Goal: Information Seeking & Learning: Learn about a topic

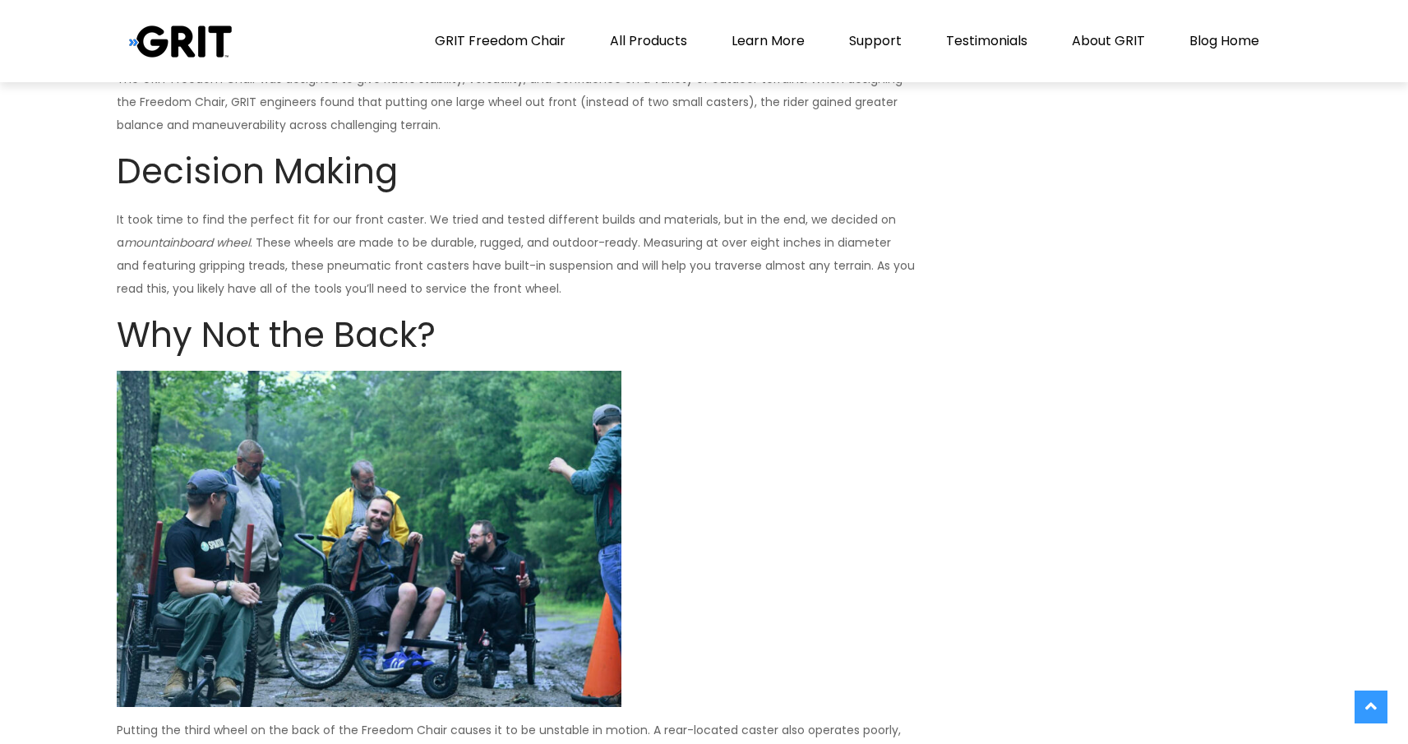
scroll to position [1695, 0]
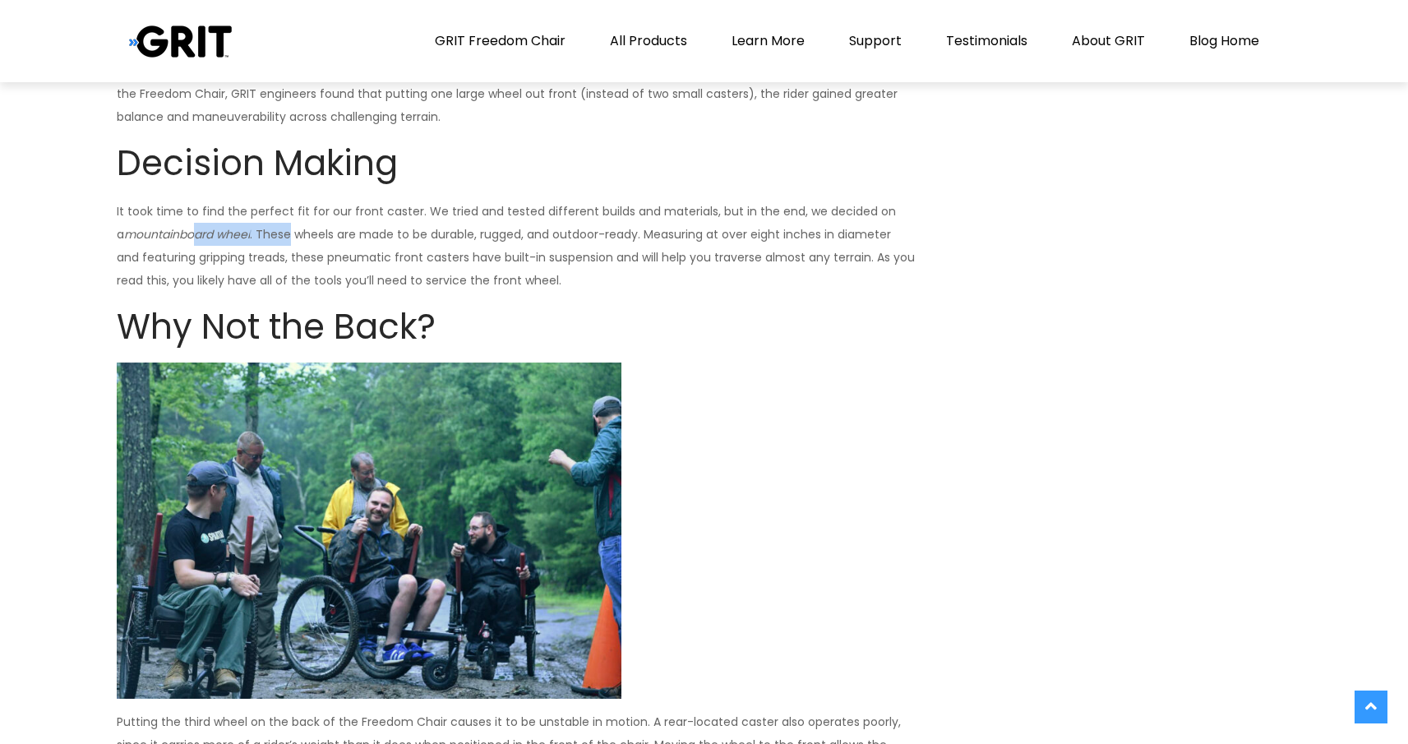
drag, startPoint x: 186, startPoint y: 235, endPoint x: 280, endPoint y: 235, distance: 94.5
click at [280, 235] on p "It took time to find the perfect fit for our front caster. We tried and tested …" at bounding box center [516, 246] width 798 height 92
click at [278, 238] on p "It took time to find the perfect fit for our front caster. We tried and tested …" at bounding box center [516, 246] width 798 height 92
drag, startPoint x: 295, startPoint y: 237, endPoint x: 427, endPoint y: 238, distance: 131.5
click at [427, 238] on p "It took time to find the perfect fit for our front caster. We tried and tested …" at bounding box center [516, 246] width 798 height 92
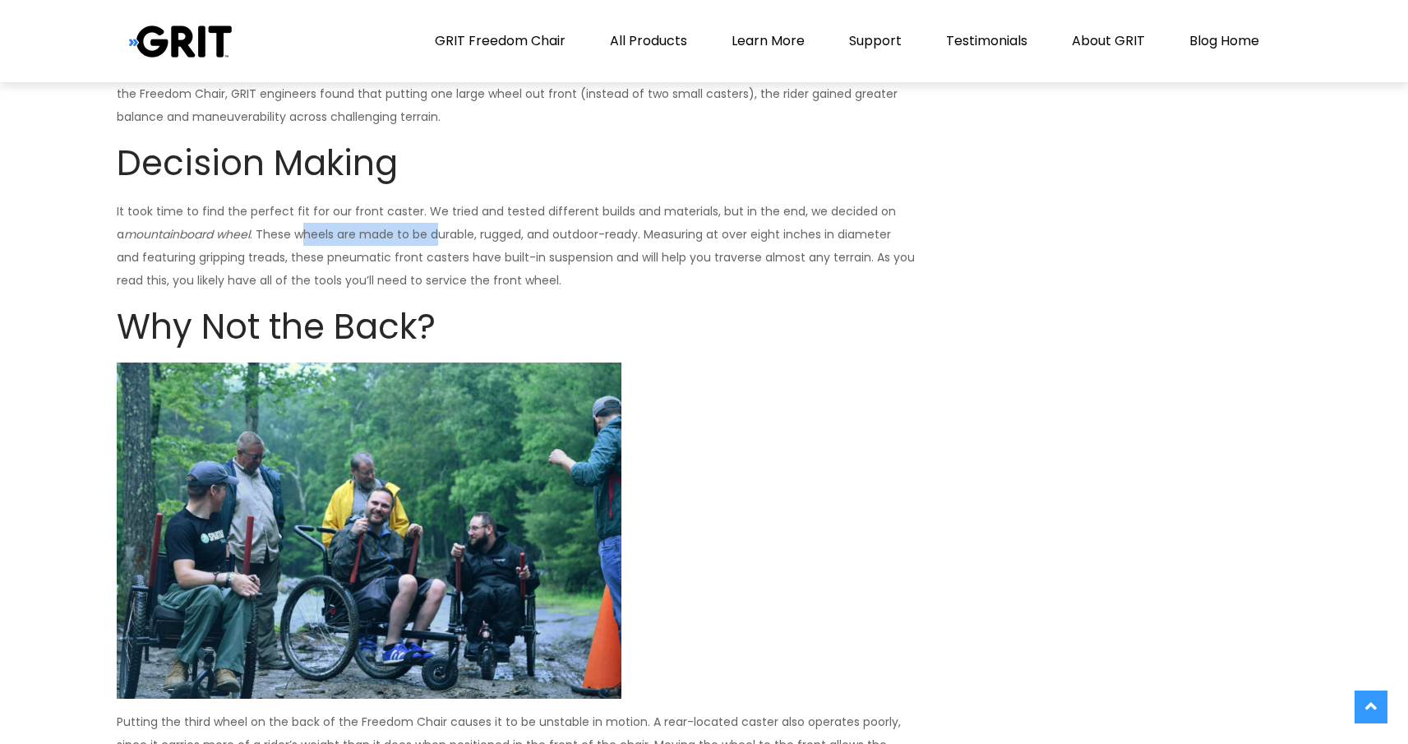
click at [427, 238] on p "It took time to find the perfect fit for our front caster. We tried and tested …" at bounding box center [516, 246] width 798 height 92
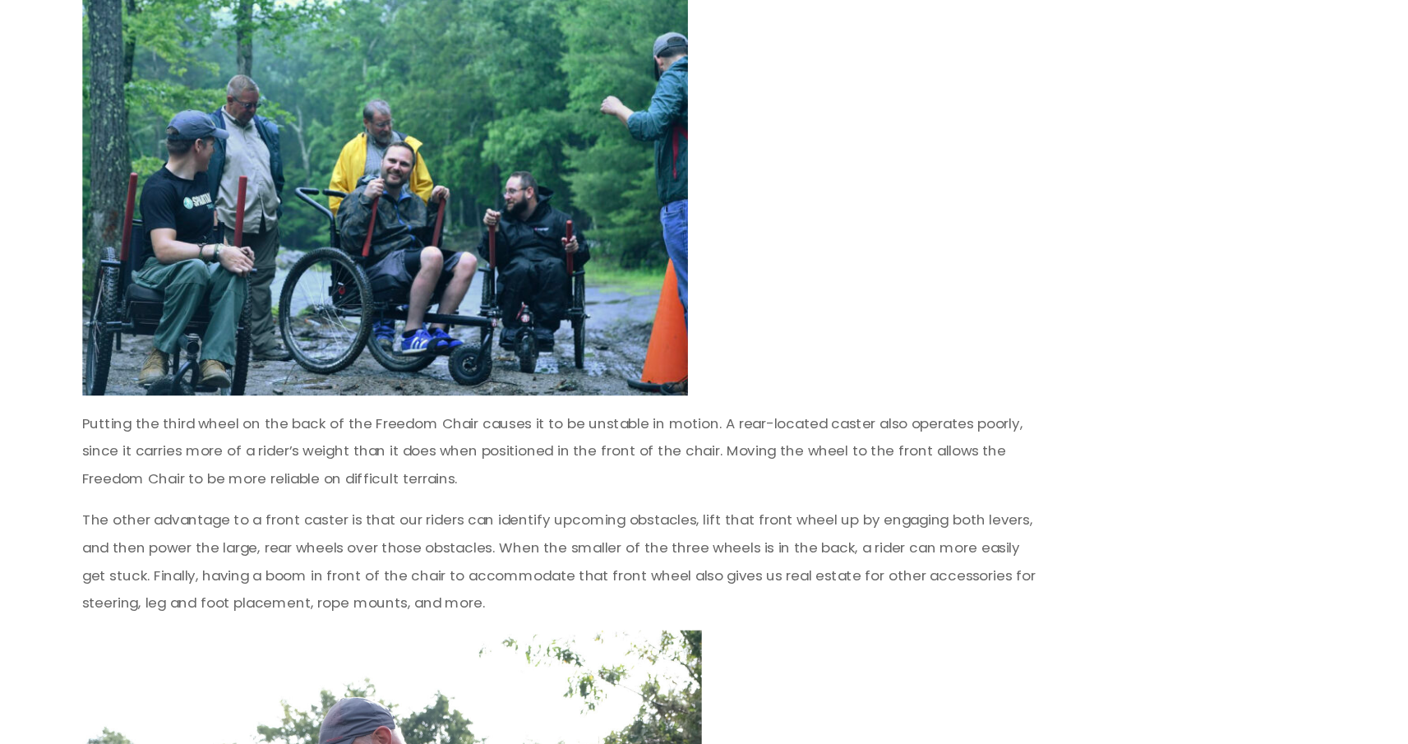
scroll to position [1944, 0]
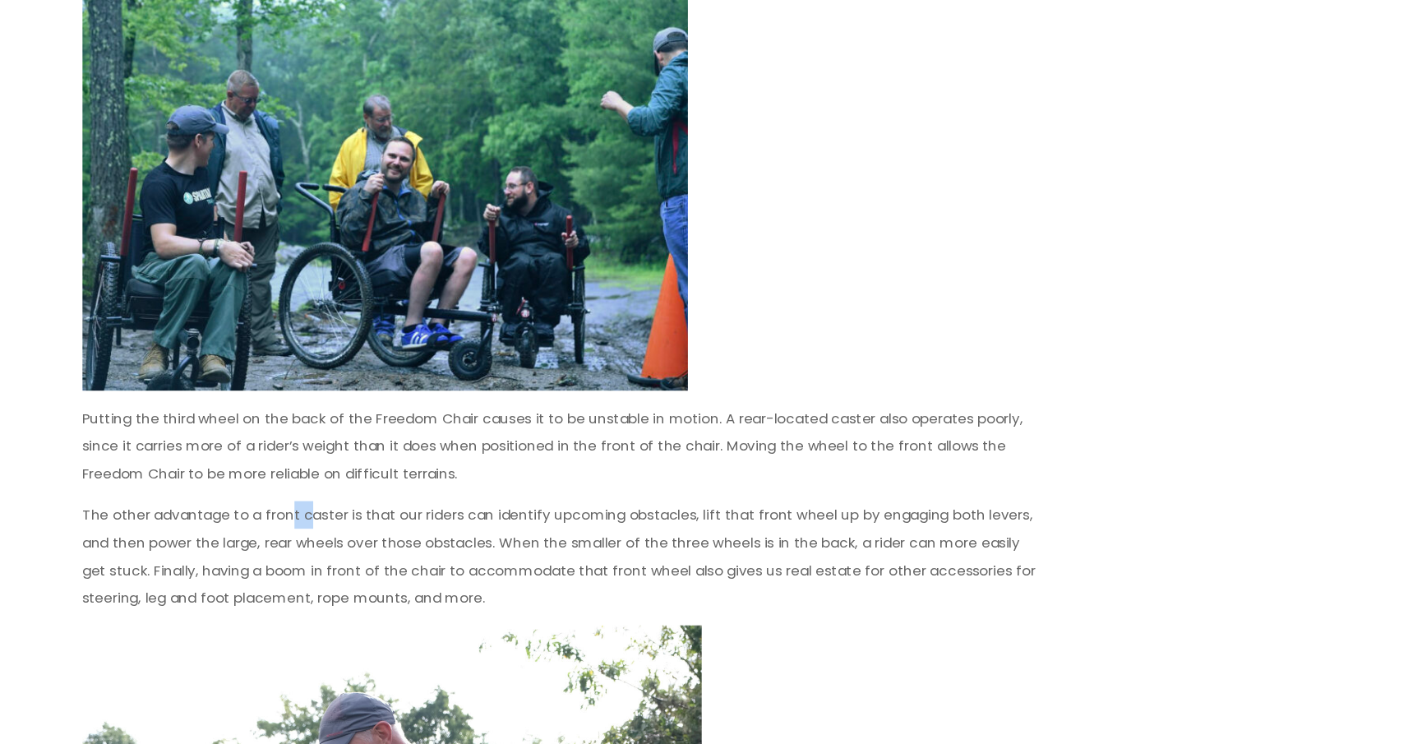
drag, startPoint x: 288, startPoint y: 521, endPoint x: 302, endPoint y: 557, distance: 38.8
click at [302, 557] on p "The other advantage to a front caster is that our riders can identify upcoming …" at bounding box center [516, 588] width 798 height 92
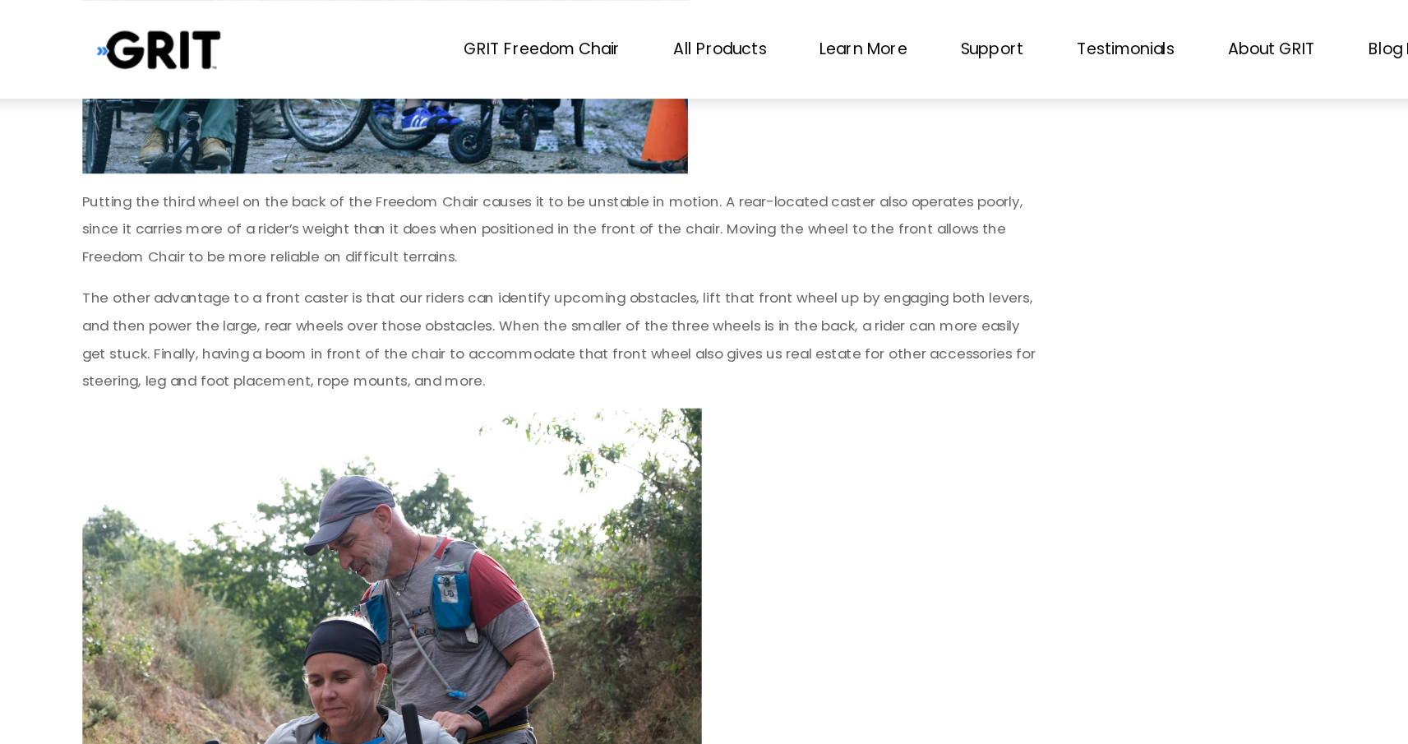
scroll to position [2244, 0]
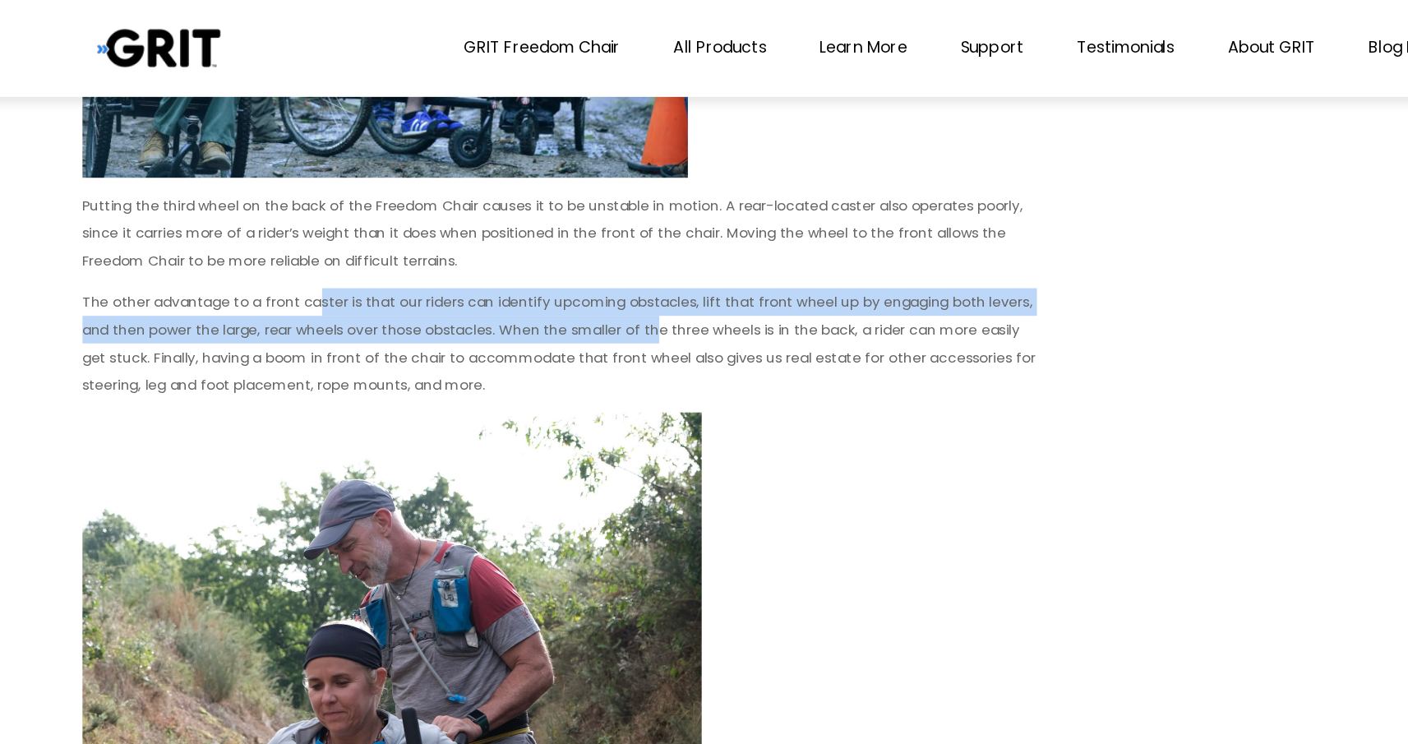
drag, startPoint x: 313, startPoint y: 248, endPoint x: 589, endPoint y: 279, distance: 277.1
click at [589, 279] on p "The other advantage to a front caster is that our riders can identify upcoming …" at bounding box center [516, 288] width 798 height 92
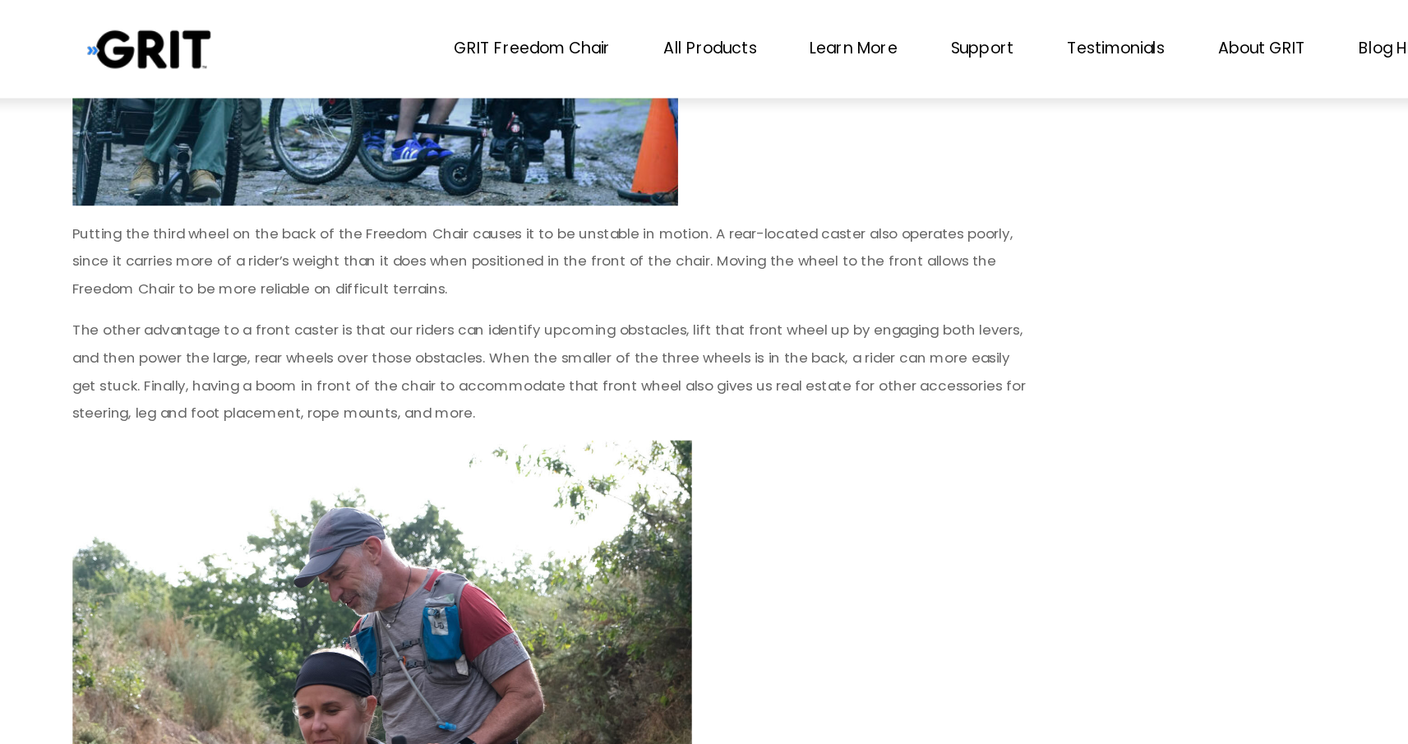
scroll to position [2222, 0]
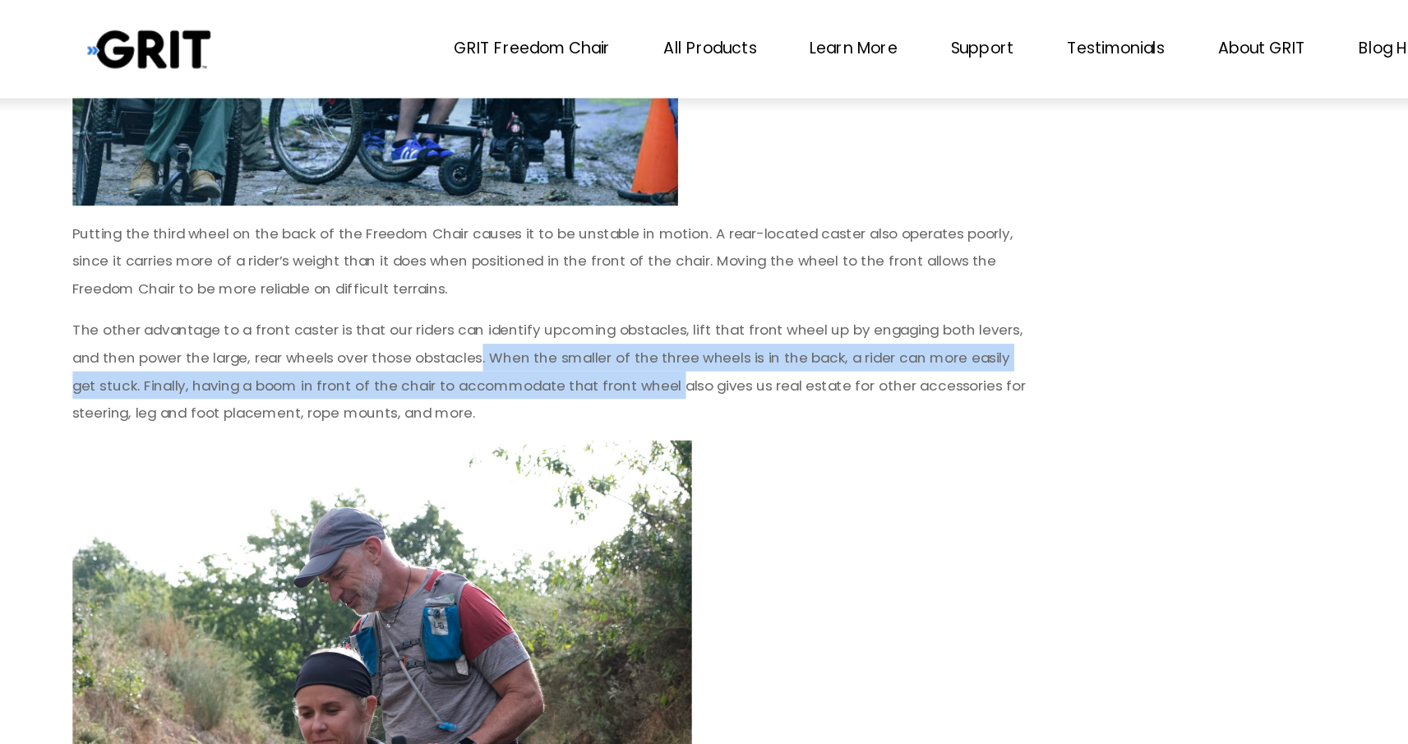
drag, startPoint x: 455, startPoint y: 296, endPoint x: 595, endPoint y: 314, distance: 140.9
click at [595, 314] on p "The other advantage to a front caster is that our riders can identify upcoming …" at bounding box center [516, 310] width 798 height 92
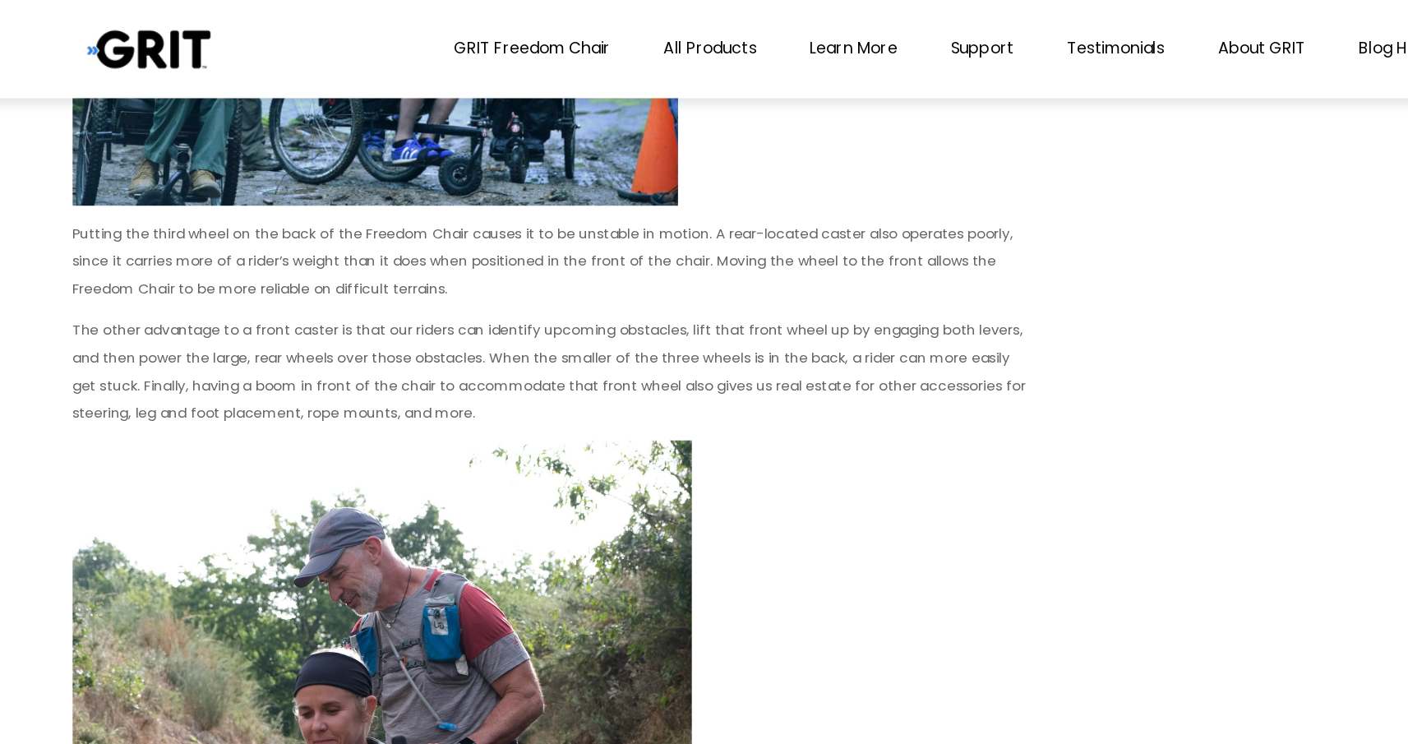
click at [604, 305] on p "The other advantage to a front caster is that our riders can identify upcoming …" at bounding box center [516, 310] width 798 height 92
drag, startPoint x: 465, startPoint y: 298, endPoint x: 714, endPoint y: 300, distance: 249.9
click at [714, 300] on p "The other advantage to a front caster is that our riders can identify upcoming …" at bounding box center [516, 310] width 798 height 92
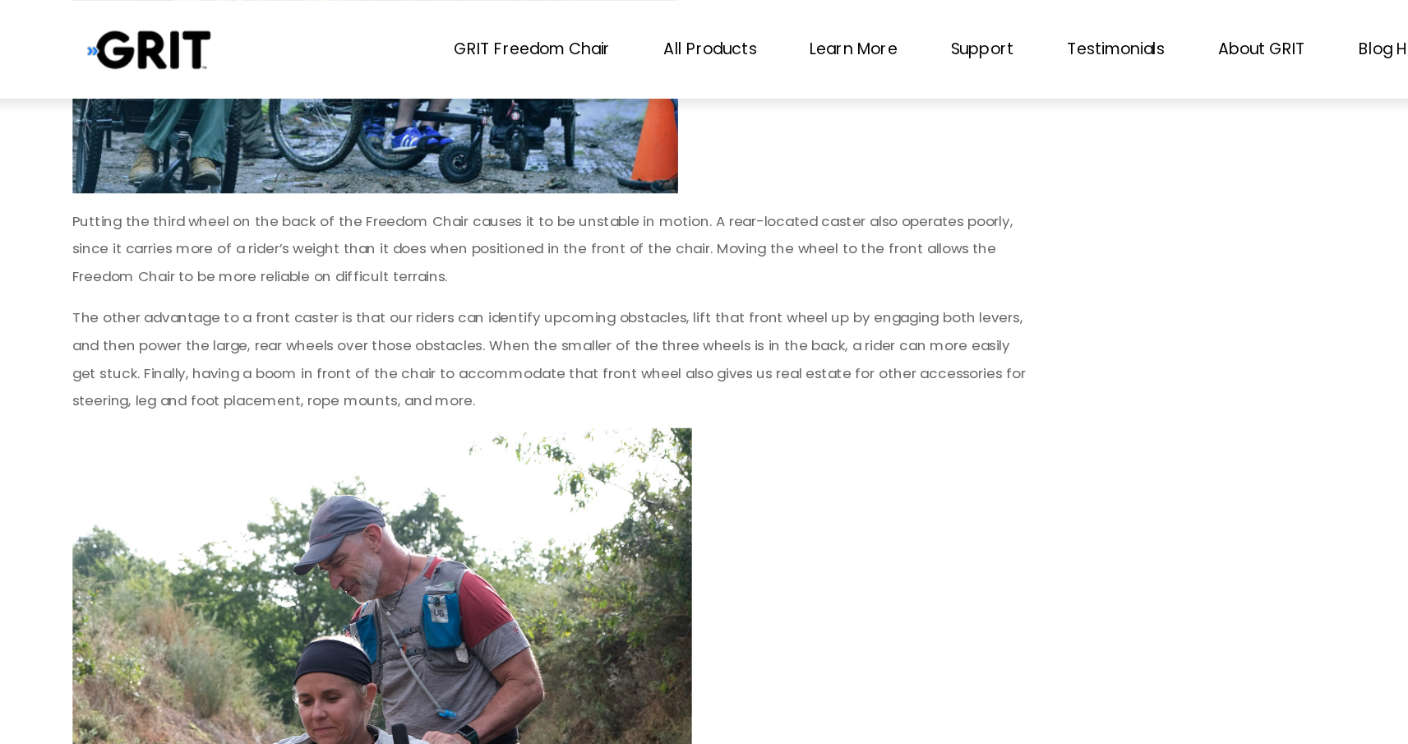
scroll to position [2232, 0]
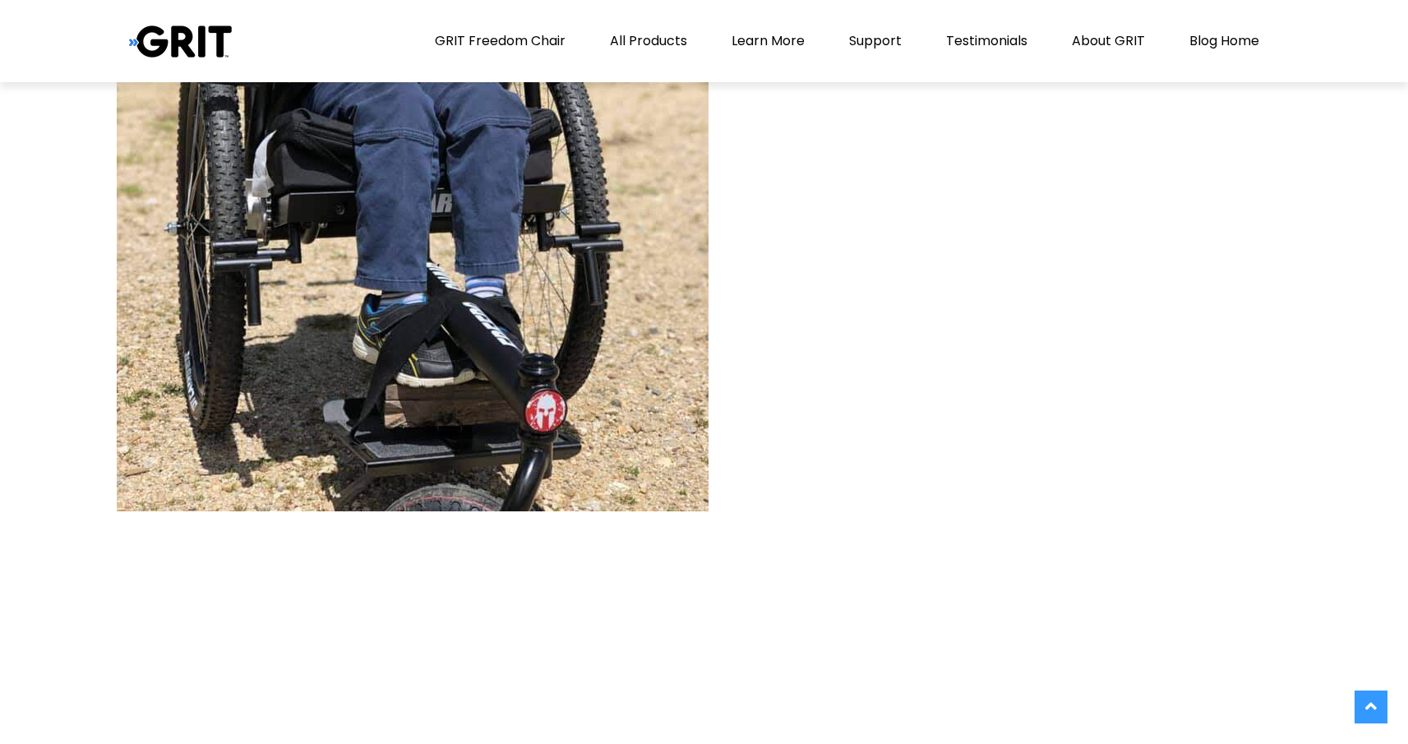
scroll to position [4202, 0]
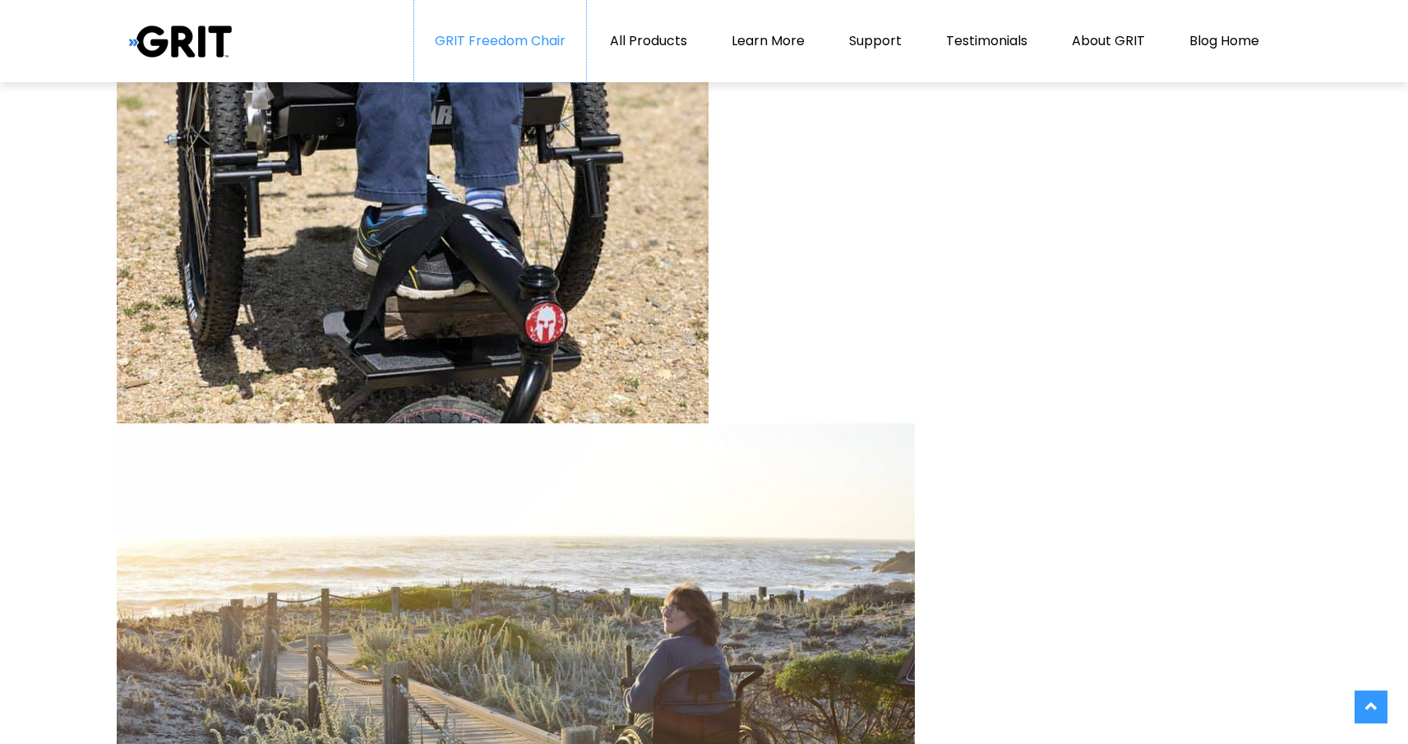
click at [505, 37] on link "GRIT Freedom Chair" at bounding box center [500, 41] width 172 height 82
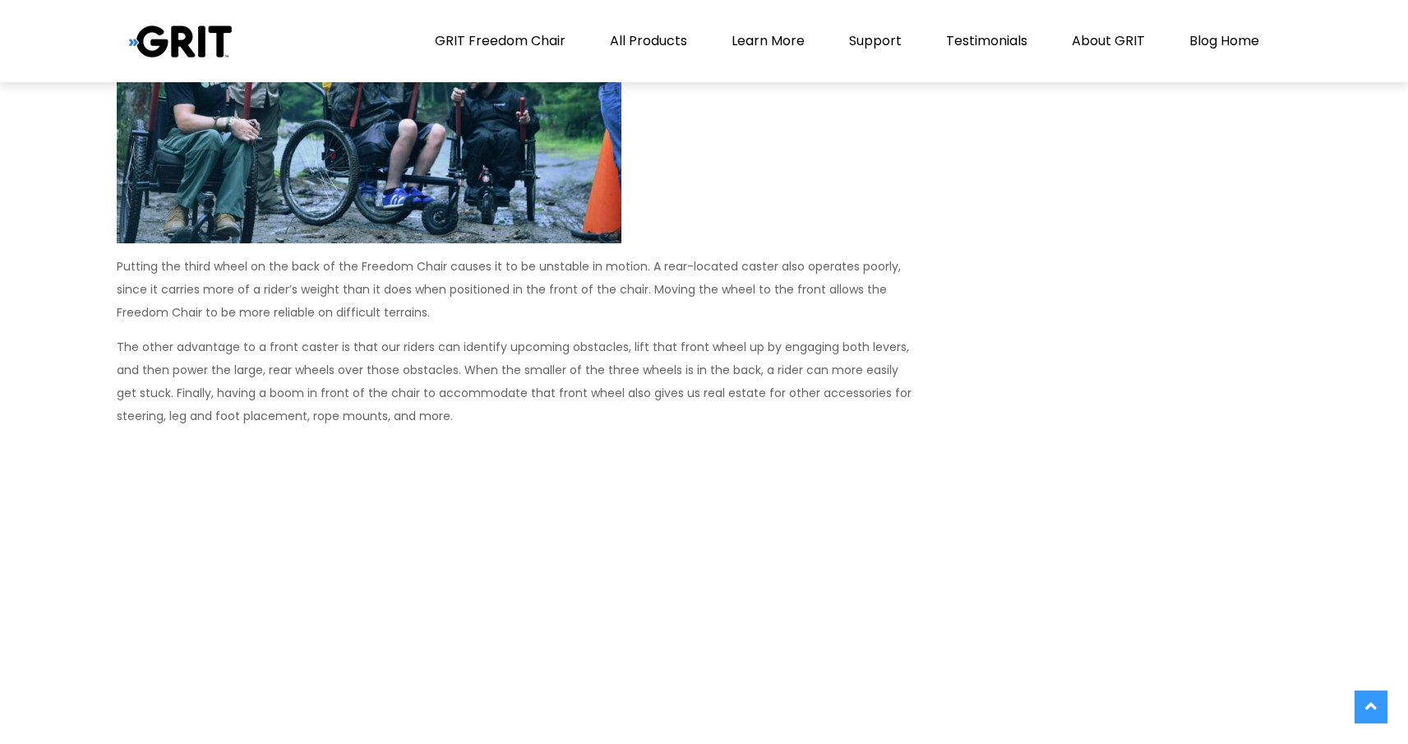
scroll to position [1944, 0]
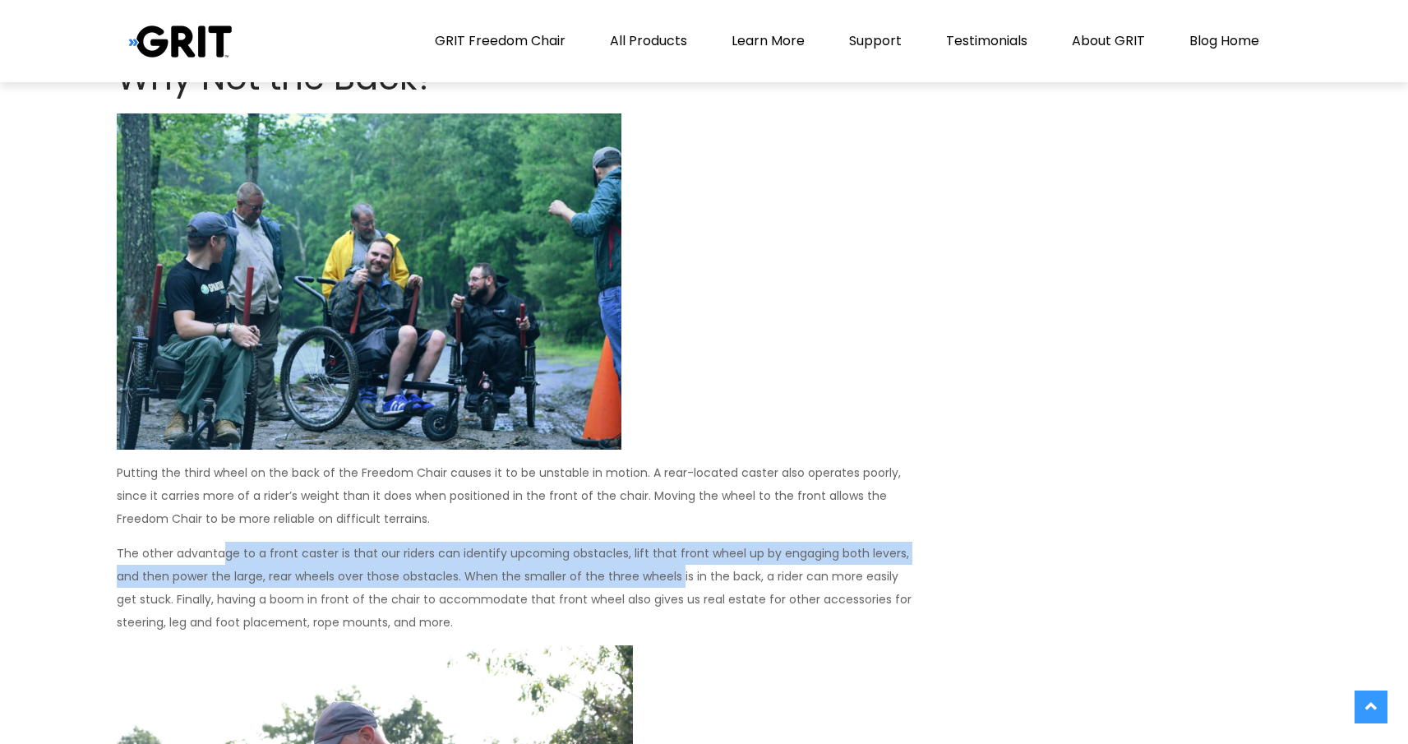
drag, startPoint x: 222, startPoint y: 552, endPoint x: 678, endPoint y: 569, distance: 456.6
click at [678, 569] on p "The other advantage to a front caster is that our riders can identify upcoming …" at bounding box center [516, 588] width 798 height 92
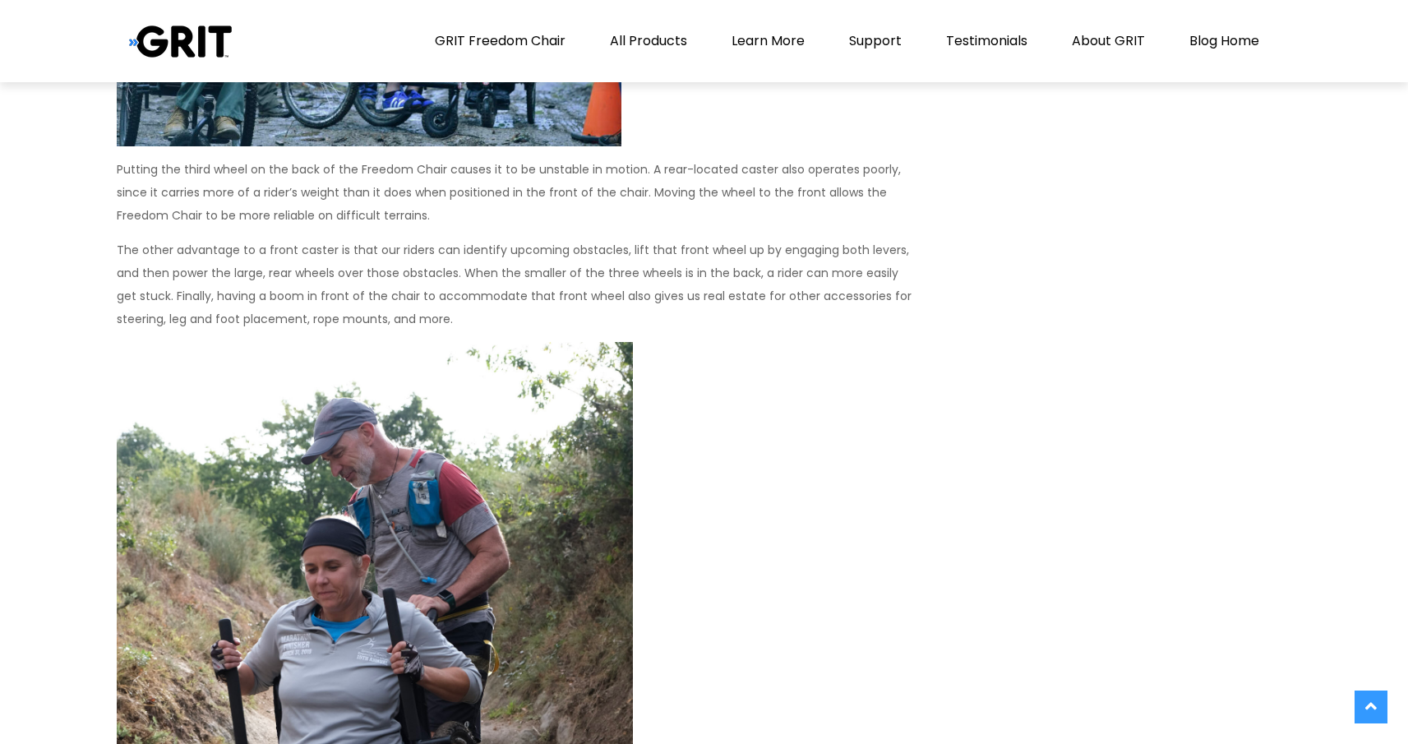
scroll to position [2258, 0]
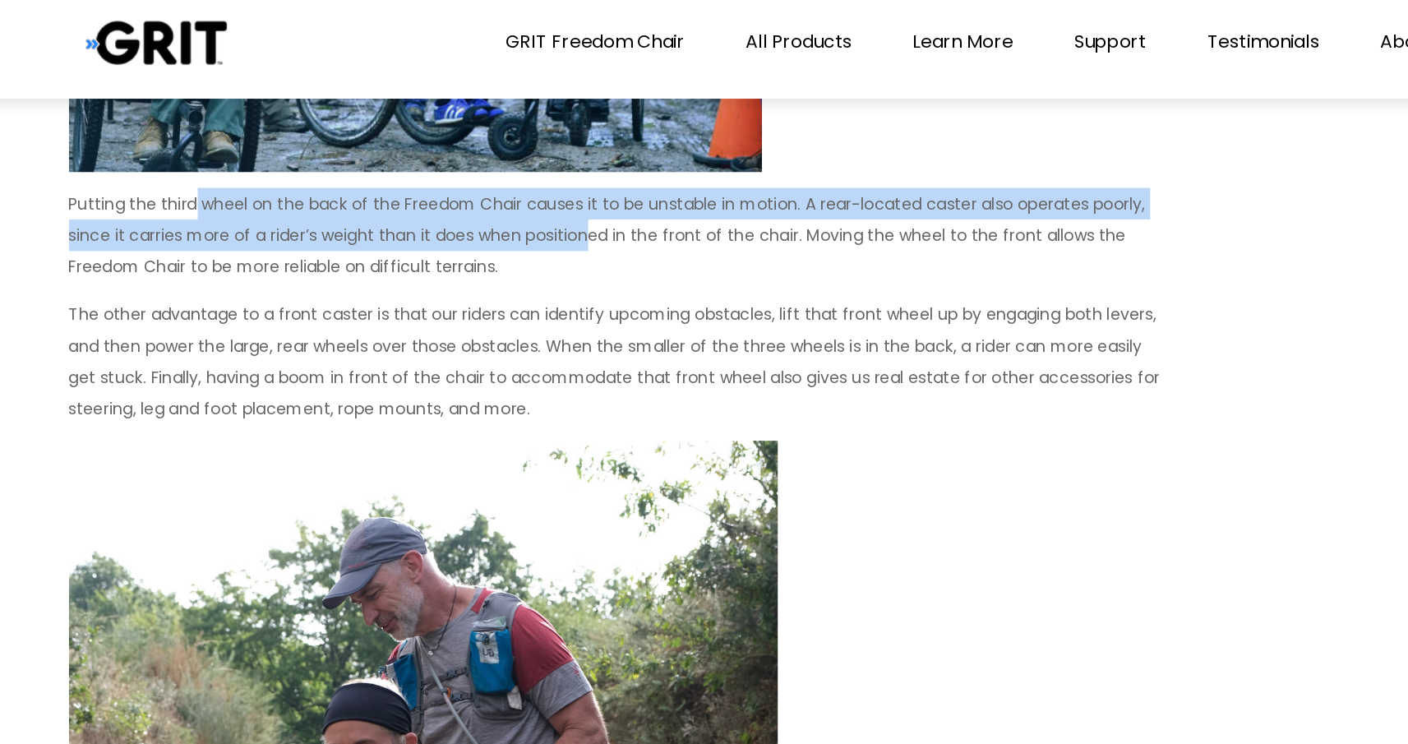
drag, startPoint x: 206, startPoint y: 159, endPoint x: 488, endPoint y: 165, distance: 282.9
click at [489, 169] on p "Putting the third wheel on the back of the Freedom Chair causes it to be unstab…" at bounding box center [516, 181] width 798 height 69
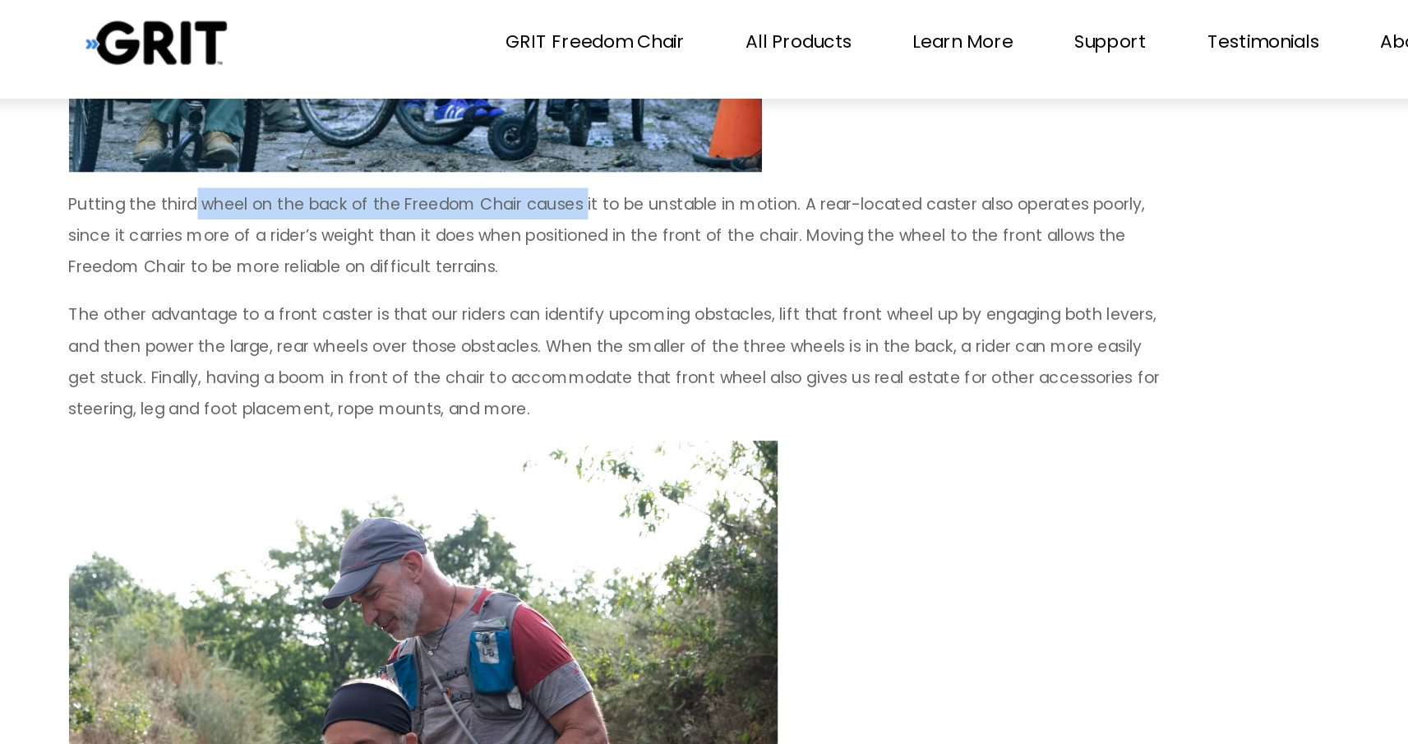
click at [487, 158] on p "Putting the third wheel on the back of the Freedom Chair causes it to be unstab…" at bounding box center [516, 181] width 798 height 69
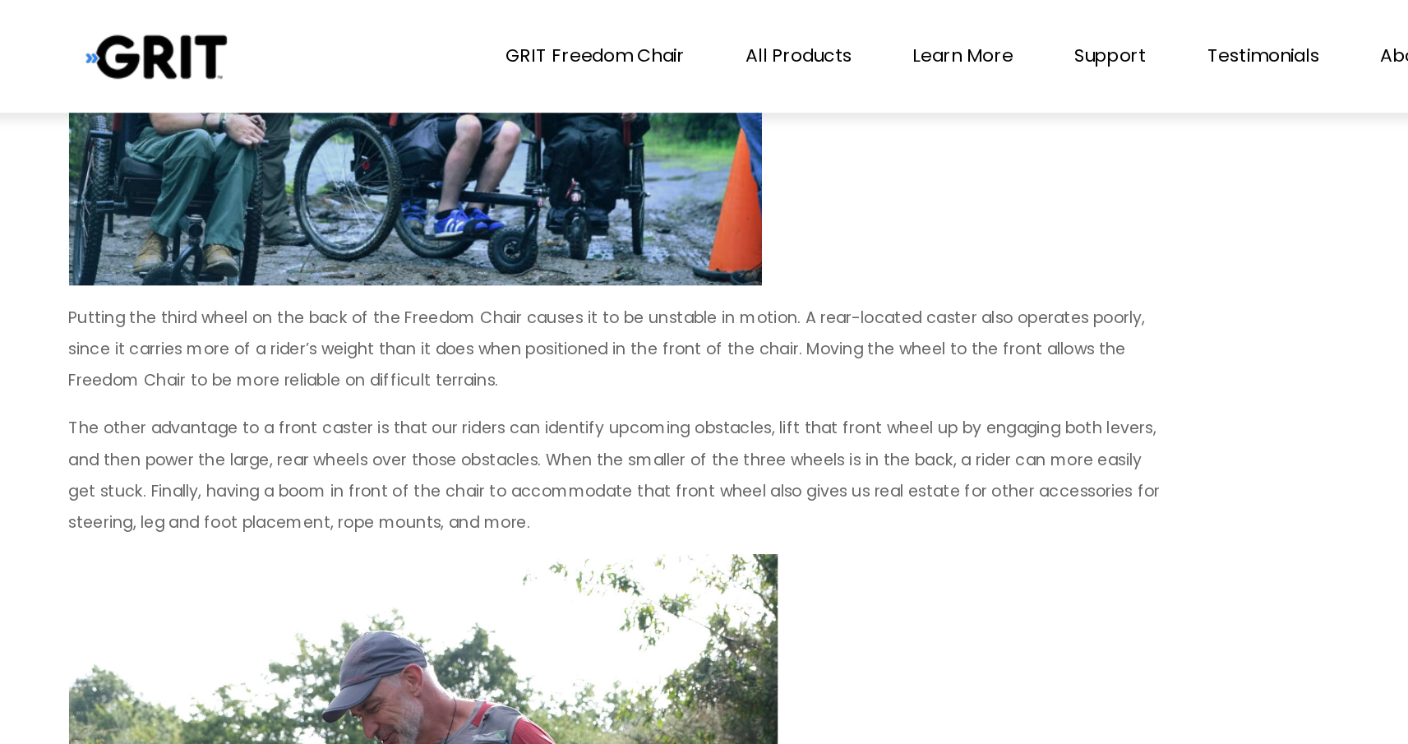
scroll to position [2128, 0]
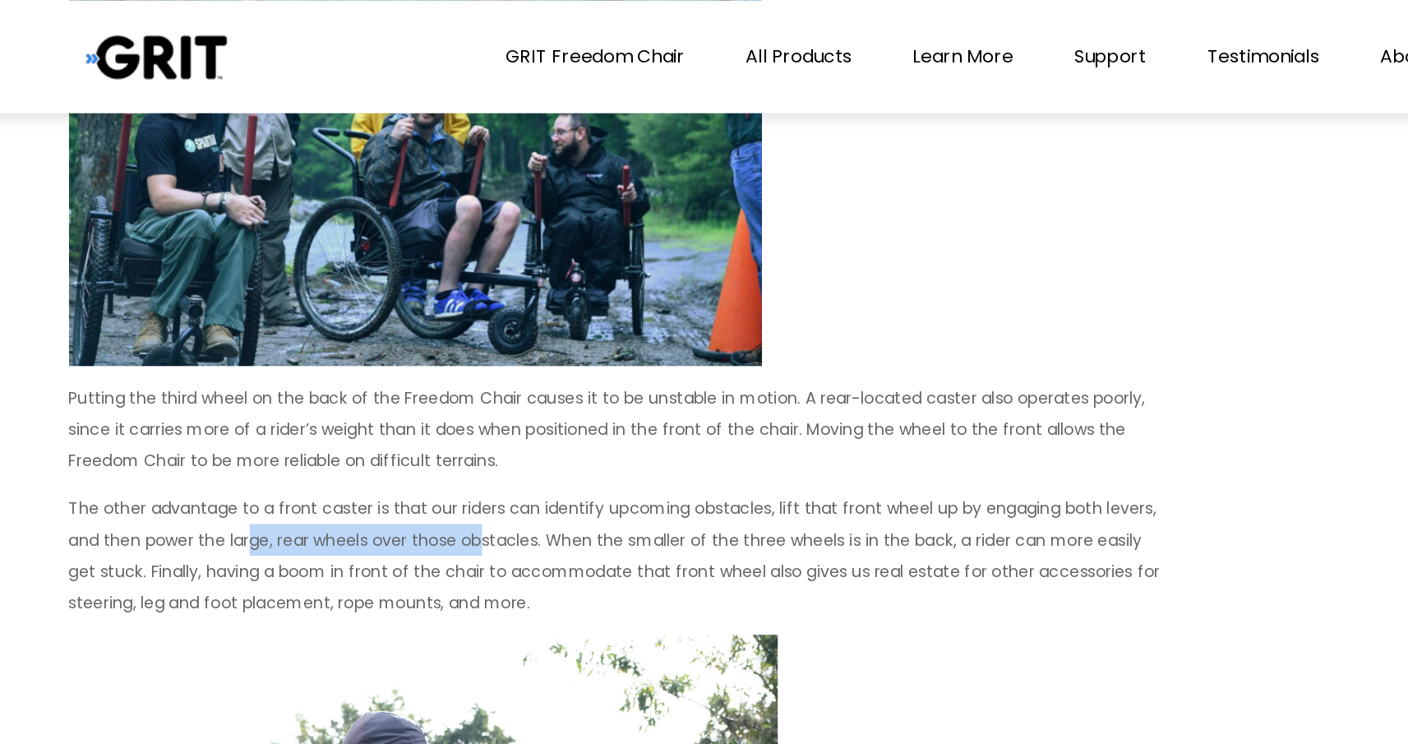
drag, startPoint x: 245, startPoint y: 394, endPoint x: 416, endPoint y: 388, distance: 171.1
click at [416, 388] on p "The other advantage to a front caster is that our riders can identify upcoming …" at bounding box center [516, 404] width 798 height 92
click at [438, 393] on p "The other advantage to a front caster is that our riders can identify upcoming …" at bounding box center [516, 404] width 798 height 92
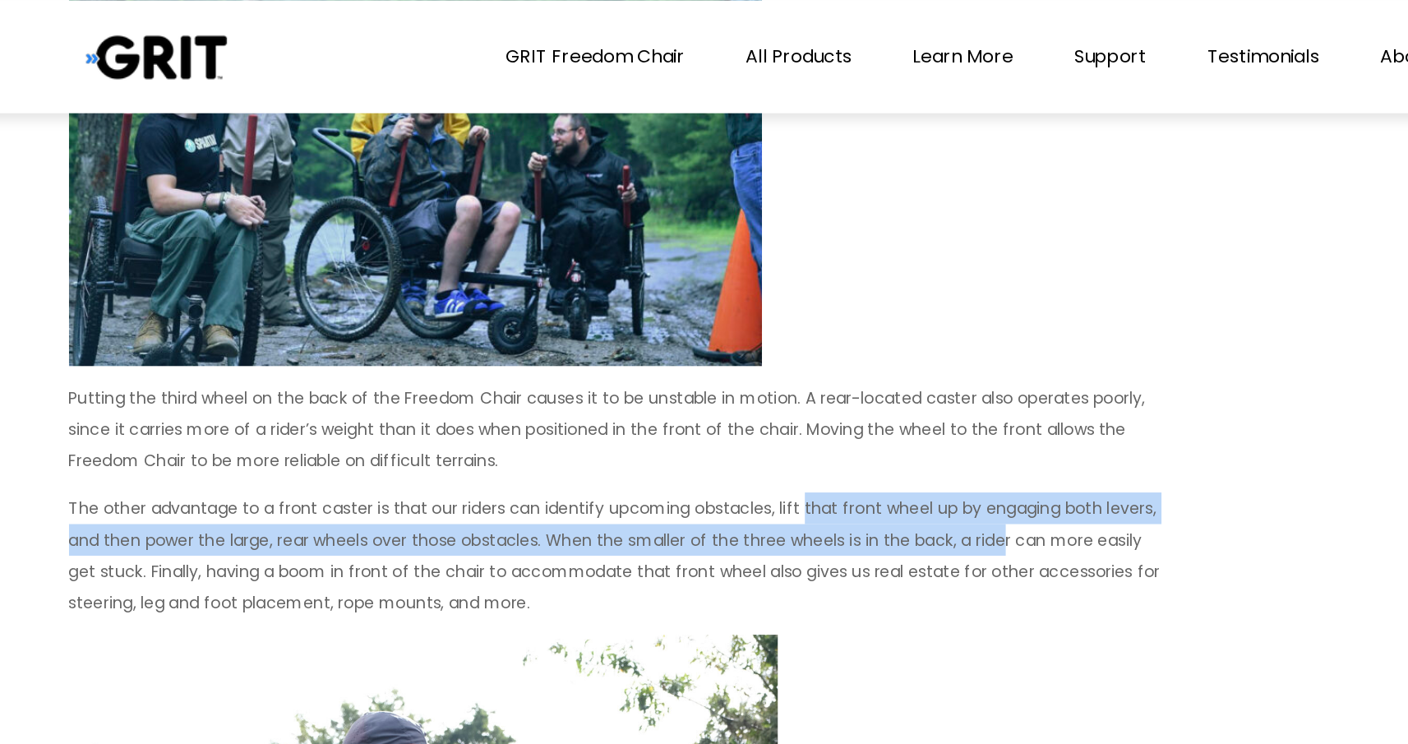
drag, startPoint x: 641, startPoint y: 367, endPoint x: 790, endPoint y: 383, distance: 149.7
click at [790, 383] on p "The other advantage to a front caster is that our riders can identify upcoming …" at bounding box center [516, 404] width 798 height 92
click at [789, 389] on p "The other advantage to a front caster is that our riders can identify upcoming …" at bounding box center [516, 404] width 798 height 92
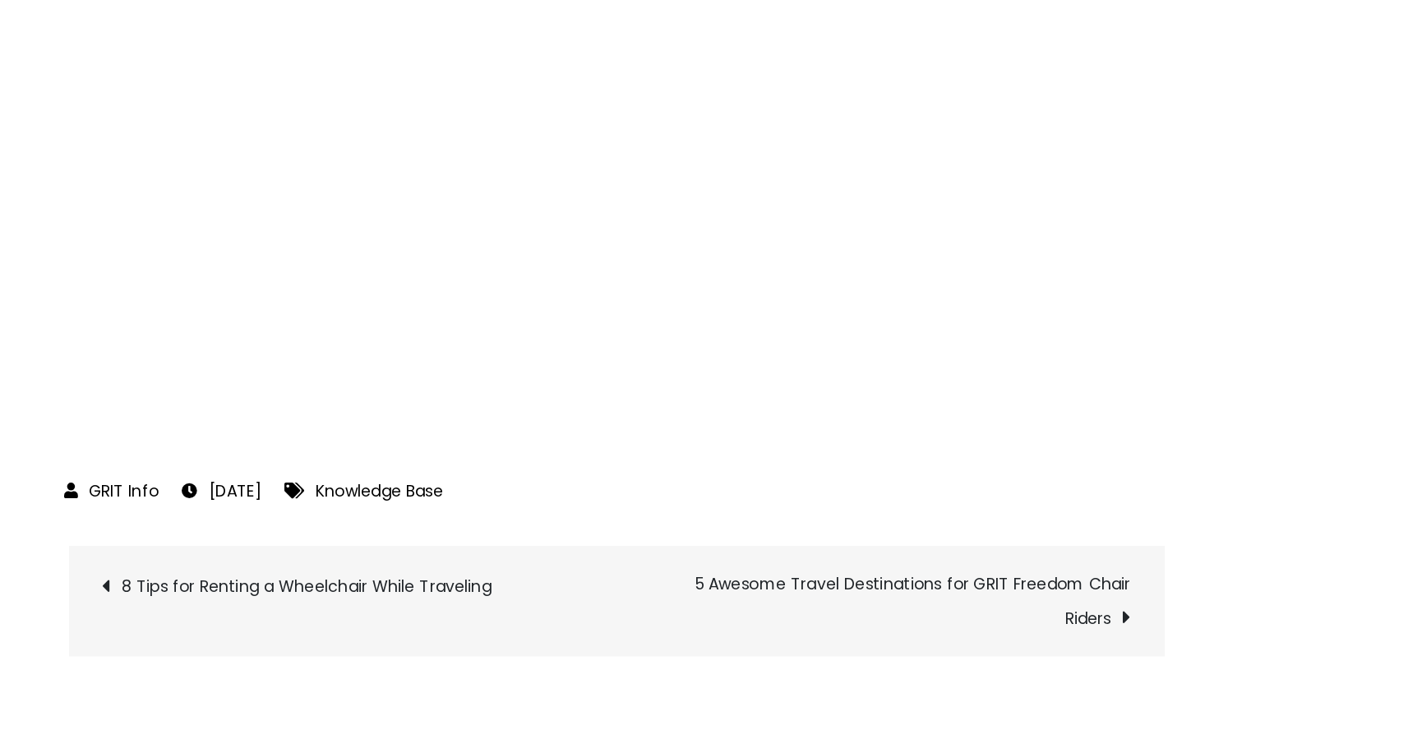
scroll to position [6826, 0]
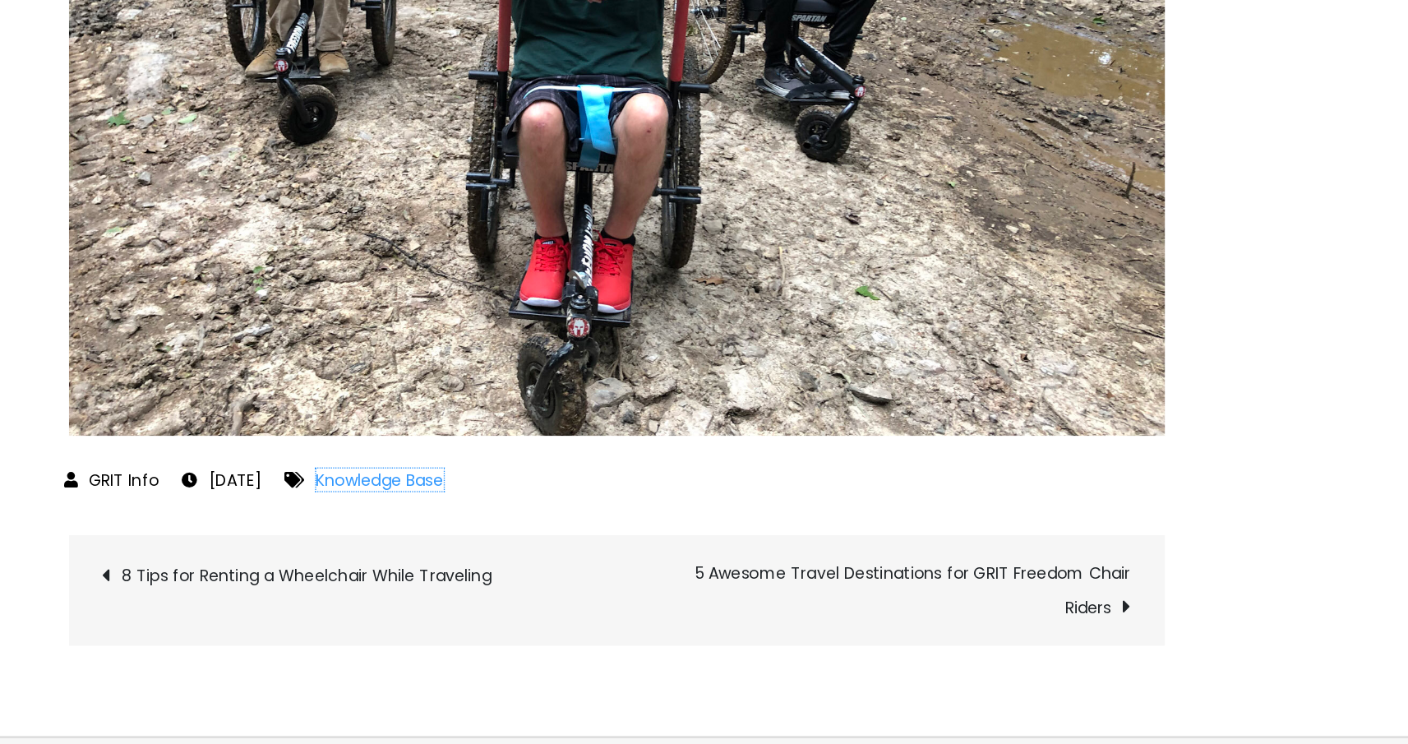
click at [363, 548] on link "Knowledge Base" at bounding box center [343, 551] width 93 height 16
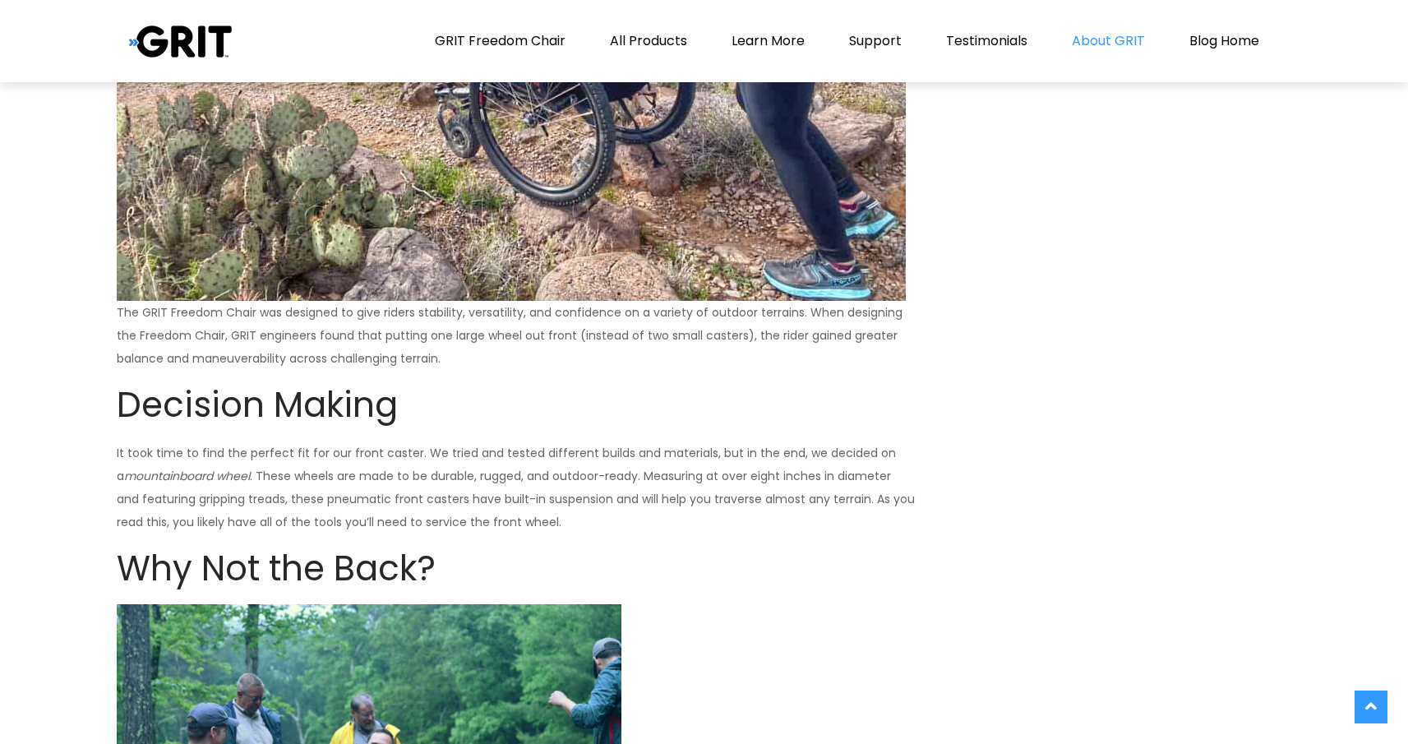
scroll to position [1390, 0]
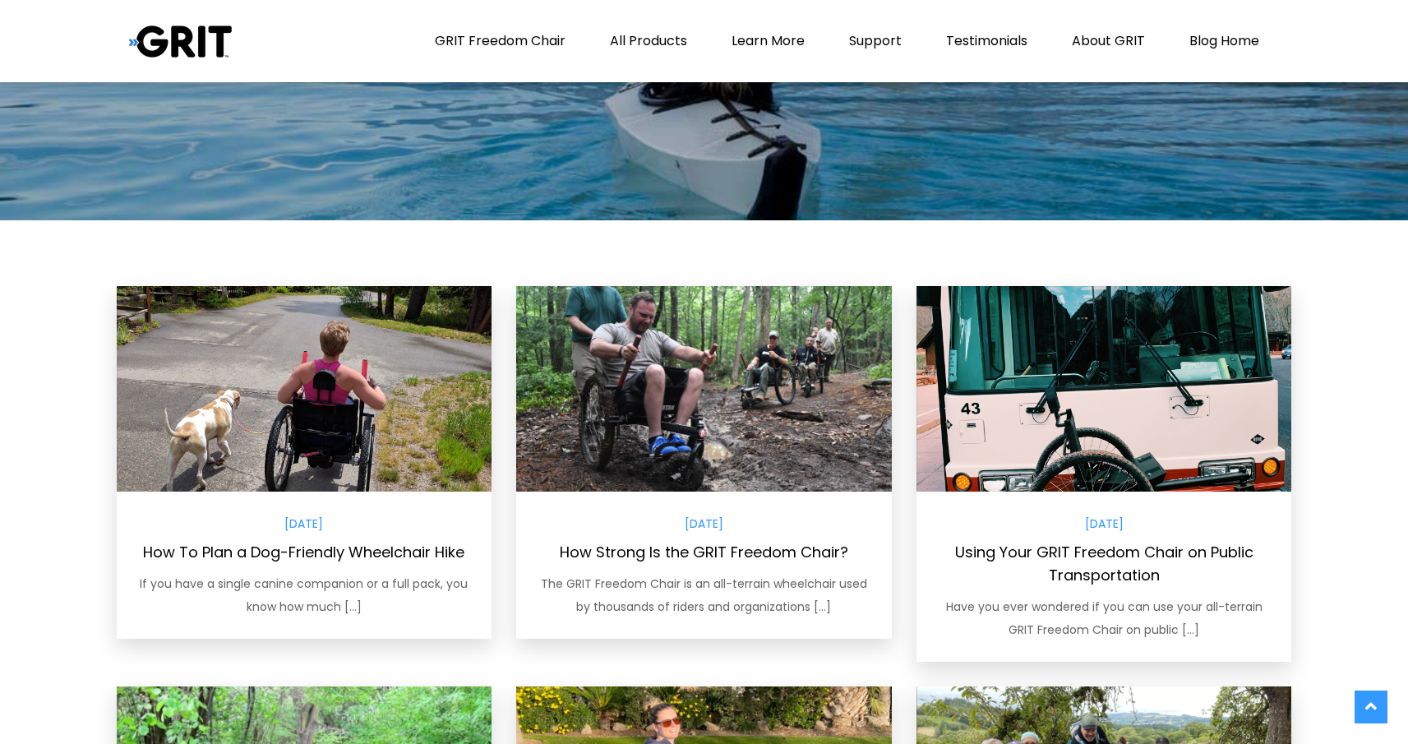
scroll to position [421, 0]
